Goal: Find contact information: Find contact information

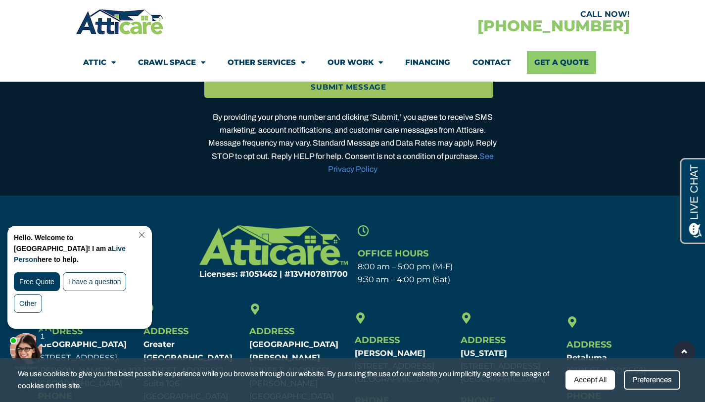
scroll to position [2917, 0]
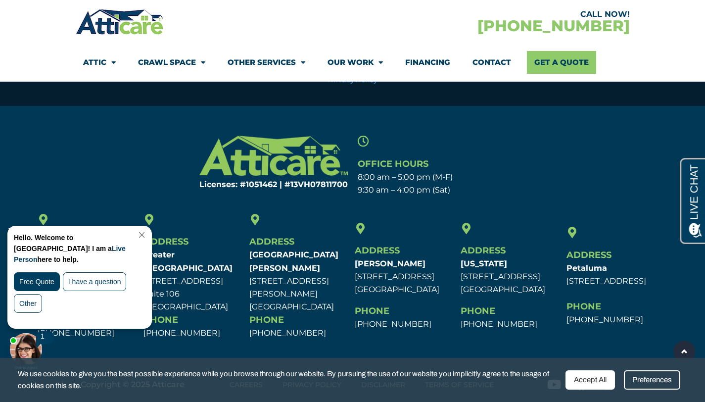
click at [146, 233] on link "Close Chat" at bounding box center [140, 234] width 13 height 7
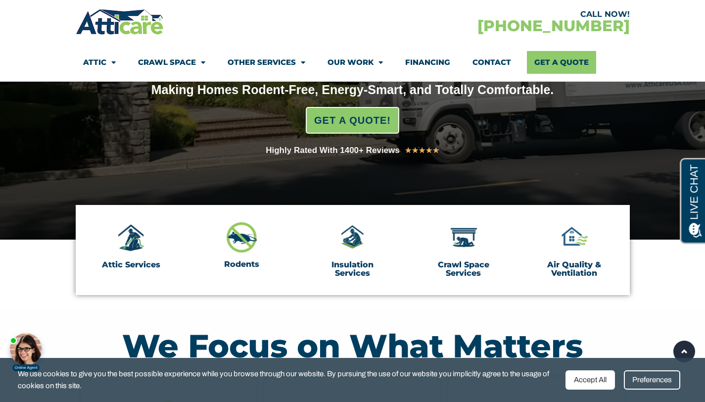
scroll to position [53, 0]
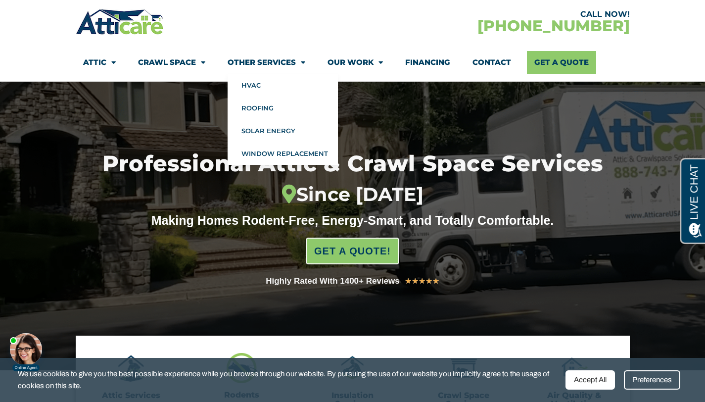
click at [284, 63] on link "Other Services" at bounding box center [266, 62] width 78 height 23
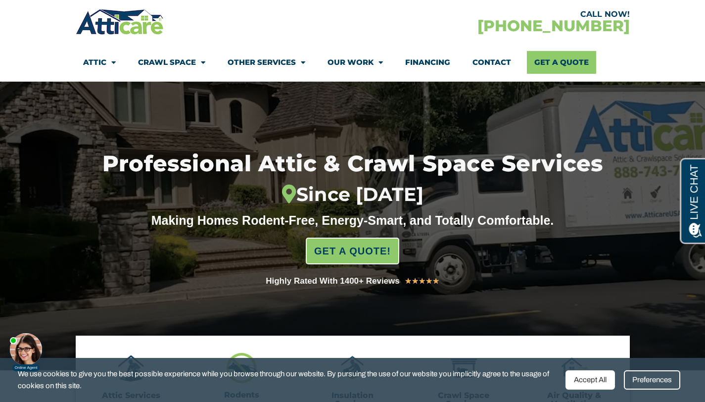
click at [273, 56] on link "Other Services" at bounding box center [266, 62] width 78 height 23
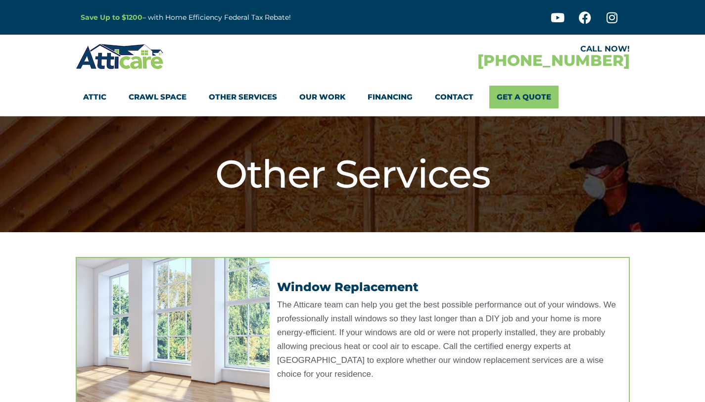
click at [266, 78] on div "CALL NOW! 1-866-955-5405 Attic Attic Cleaning Rodent Proofing Air Sealing Insul…" at bounding box center [353, 79] width 554 height 74
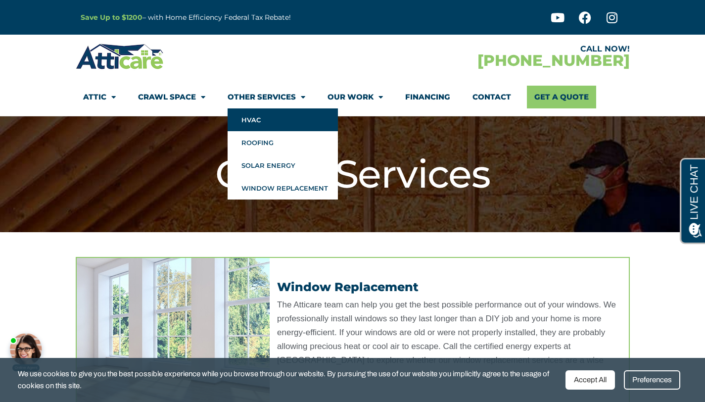
click at [259, 121] on link "HVAC" at bounding box center [282, 119] width 110 height 23
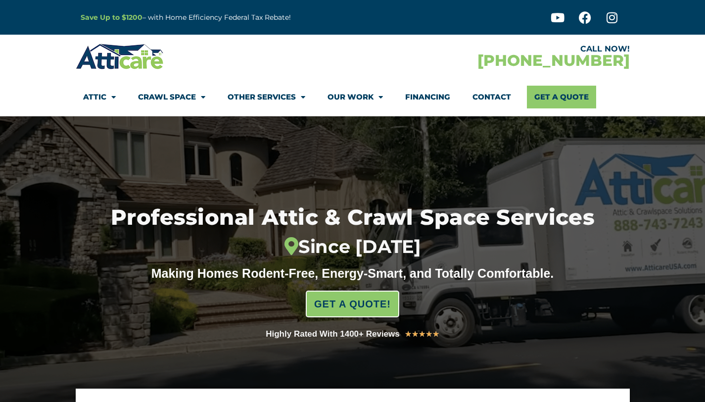
click at [281, 1] on div "Save Up to $1200 – with Home Efficiency Federal Tax Rebate!" at bounding box center [241, 17] width 330 height 35
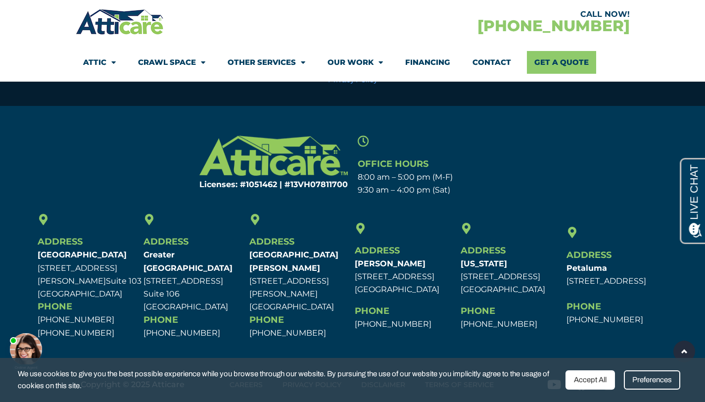
scroll to position [2917, 0]
click at [502, 59] on link "Contact" at bounding box center [491, 62] width 39 height 23
